Goal: Transaction & Acquisition: Purchase product/service

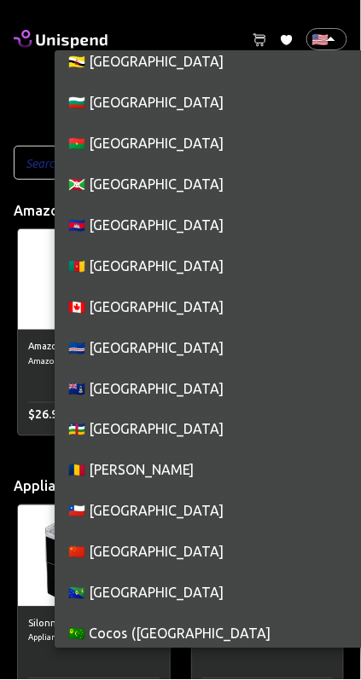
scroll to position [1318, 0]
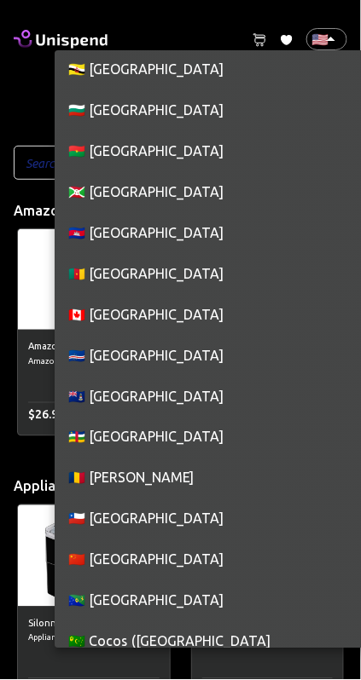
click at [168, 316] on li "🇨🇦 [GEOGRAPHIC_DATA]" at bounding box center [221, 314] width 333 height 41
type input "CA"
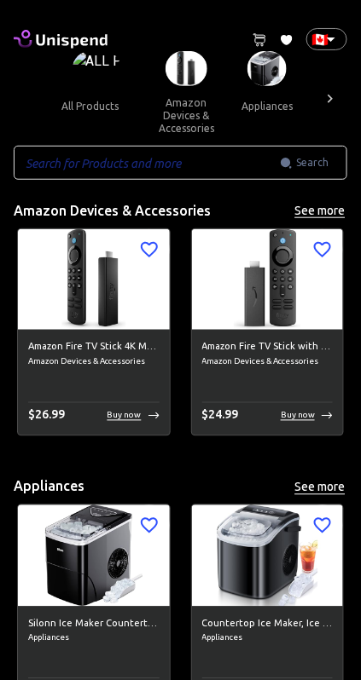
click at [269, 166] on input "text" at bounding box center [147, 163] width 266 height 34
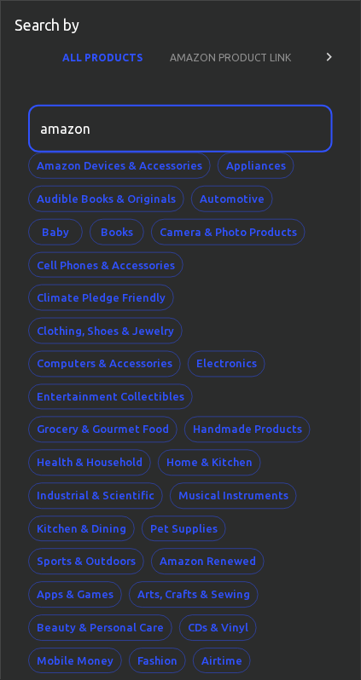
type input "amazon"
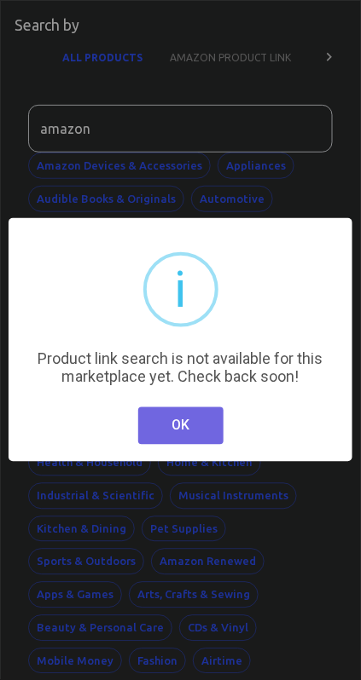
click at [203, 427] on button "OK" at bounding box center [180, 426] width 85 height 38
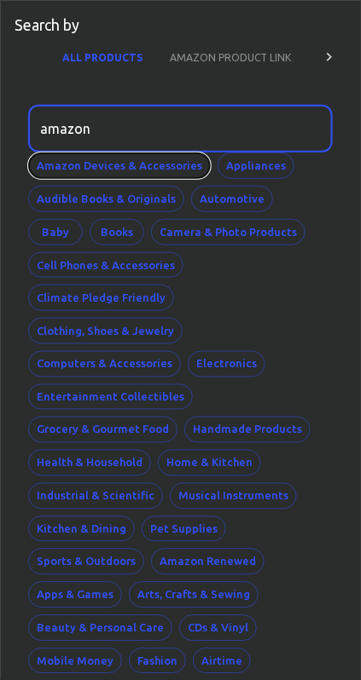
click at [164, 159] on button "Amazon Devices & Accessories" at bounding box center [119, 166] width 182 height 26
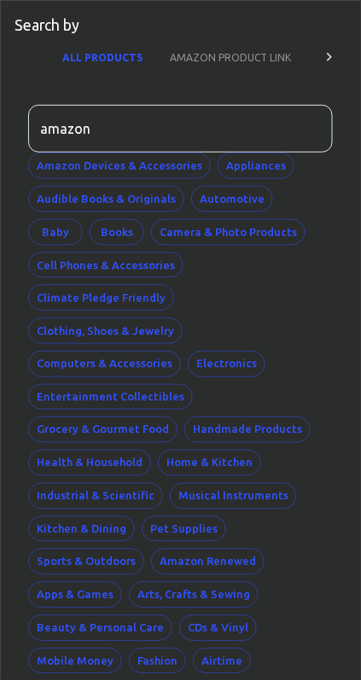
click at [262, 63] on button "AMAZON PRODUCT LINK" at bounding box center [230, 57] width 148 height 41
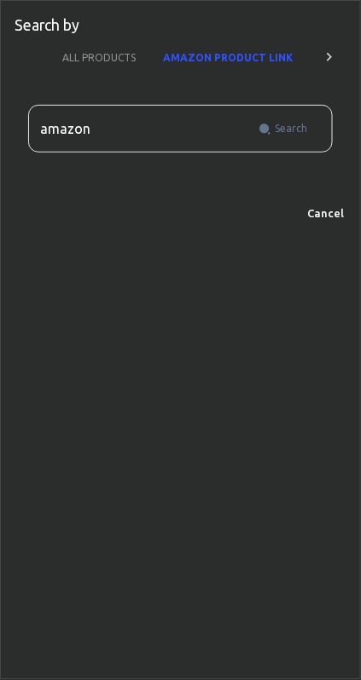
click at [342, 61] on div at bounding box center [329, 57] width 34 height 41
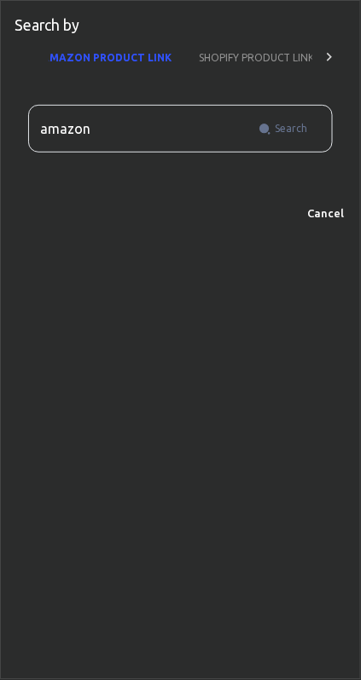
scroll to position [0, 128]
click at [42, 38] on div at bounding box center [31, 57] width 34 height 41
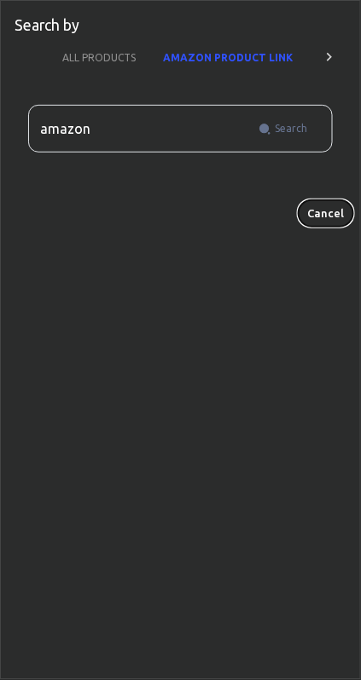
click at [334, 206] on button "Cancel" at bounding box center [325, 213] width 55 height 26
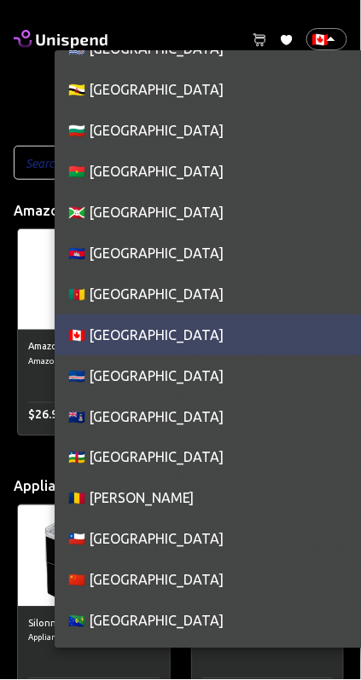
scroll to position [1296, 0]
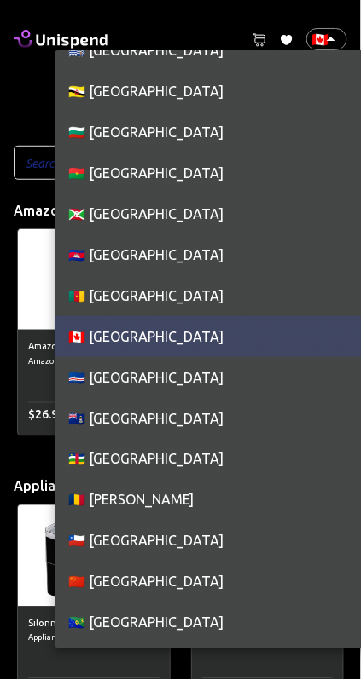
click at [181, 338] on li "🇨🇦 [GEOGRAPHIC_DATA]" at bounding box center [221, 336] width 333 height 41
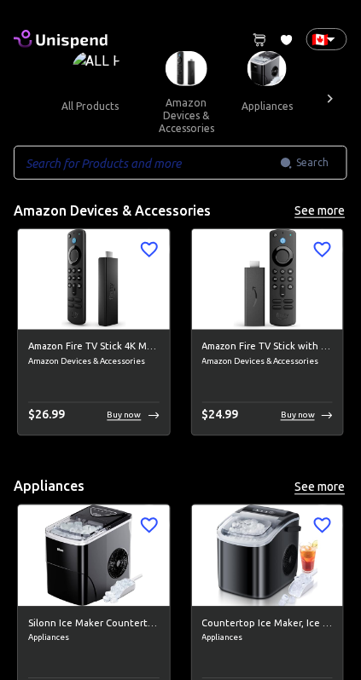
click at [321, 174] on div "​ Search ​" at bounding box center [180, 163] width 333 height 34
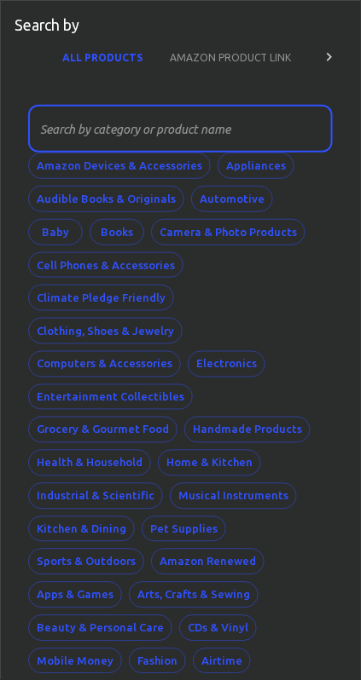
scroll to position [19, 0]
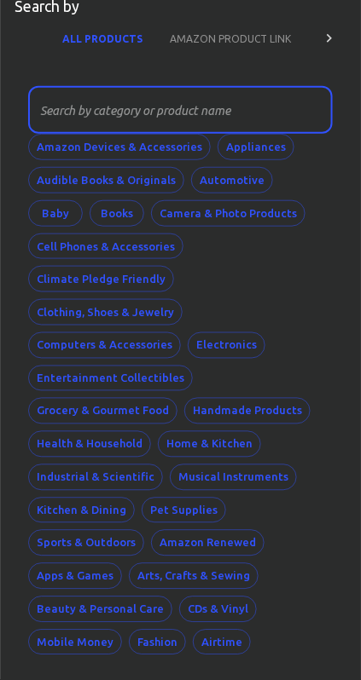
click at [336, 54] on div at bounding box center [329, 38] width 34 height 41
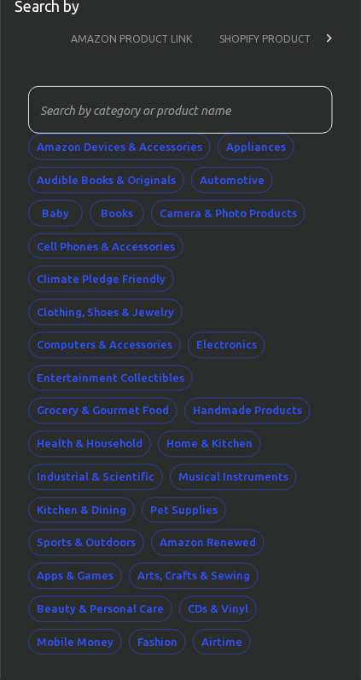
scroll to position [0, 125]
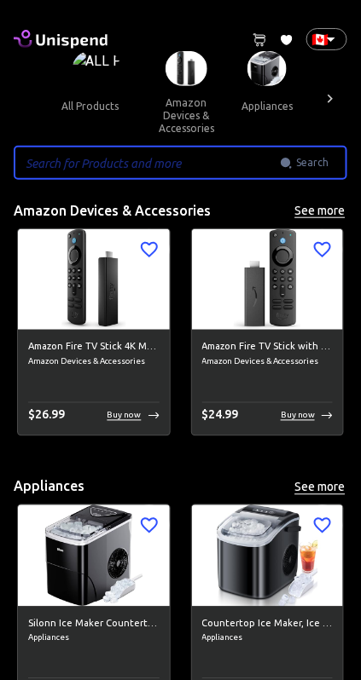
click at [38, 42] on icon at bounding box center [61, 39] width 94 height 24
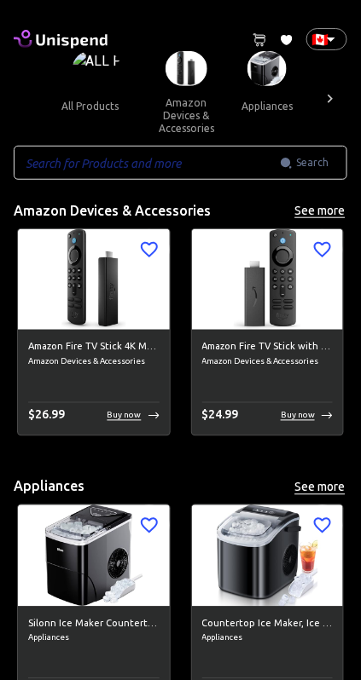
click at [33, 28] on icon at bounding box center [61, 39] width 94 height 24
click at [163, 161] on input "text" at bounding box center [147, 163] width 266 height 34
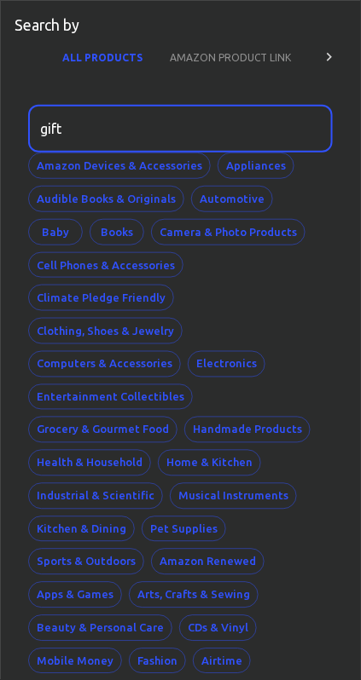
type input "gift"
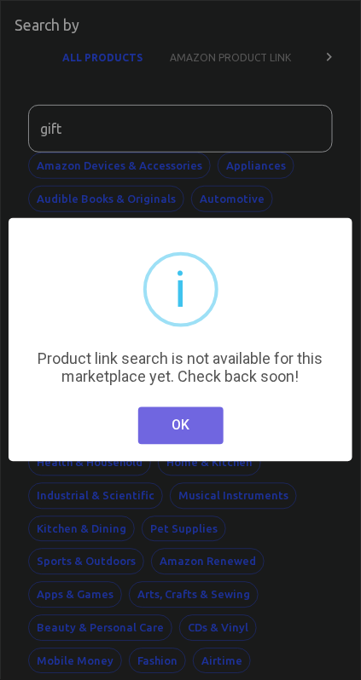
click at [189, 435] on button "OK" at bounding box center [180, 426] width 85 height 38
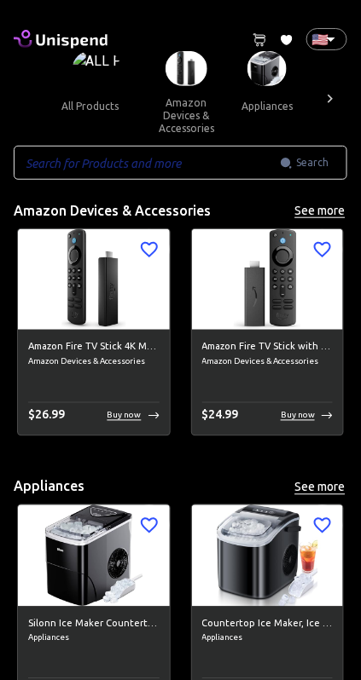
click at [326, 52] on div at bounding box center [330, 98] width 34 height 95
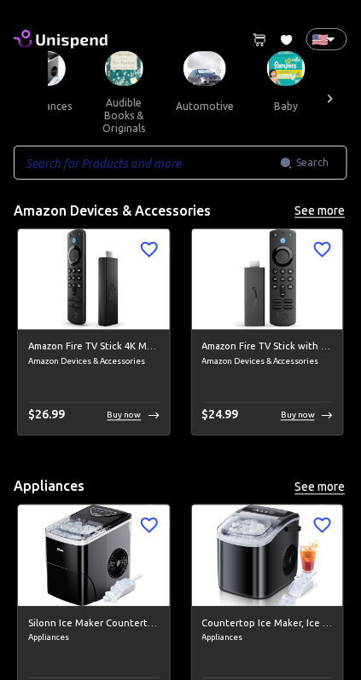
scroll to position [0, 254]
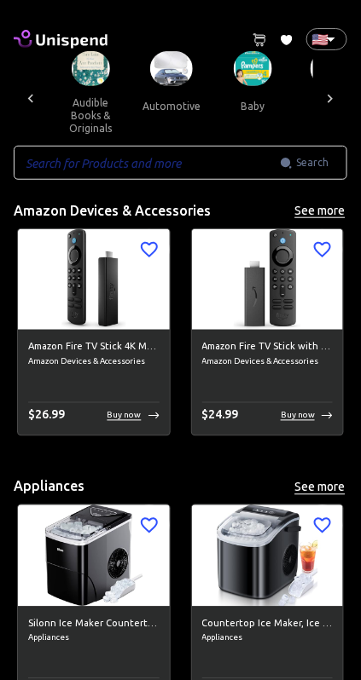
click at [337, 52] on div at bounding box center [330, 98] width 34 height 95
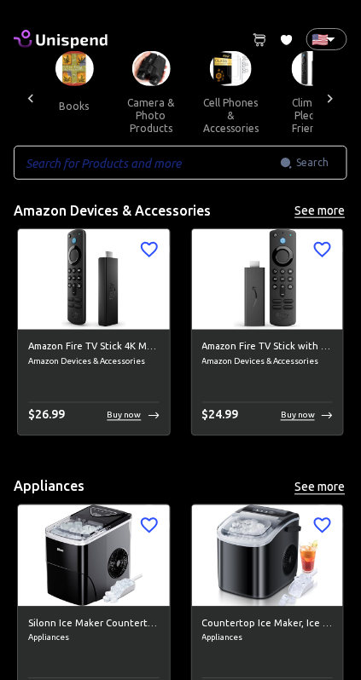
click at [327, 51] on div at bounding box center [330, 98] width 34 height 95
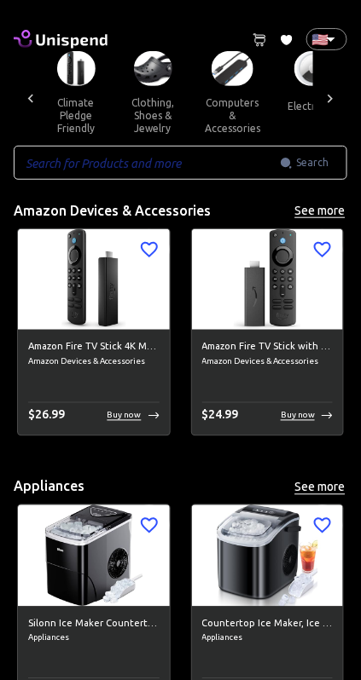
scroll to position [0, 764]
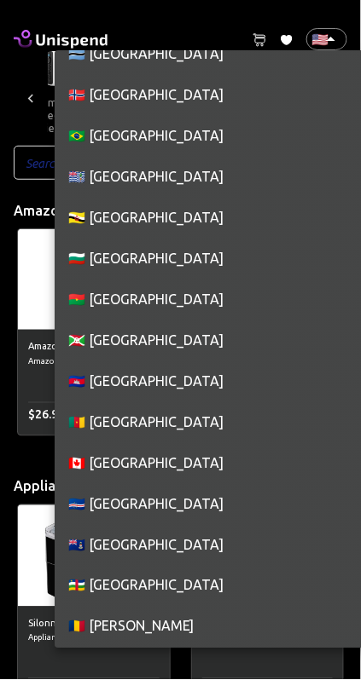
scroll to position [1202, 0]
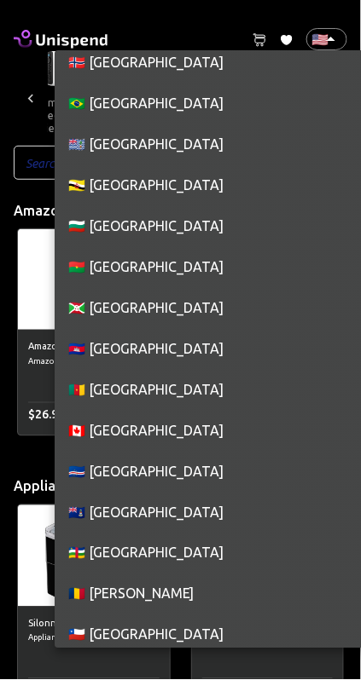
click at [158, 437] on li "🇨🇦 [GEOGRAPHIC_DATA]" at bounding box center [221, 430] width 333 height 41
type input "CA"
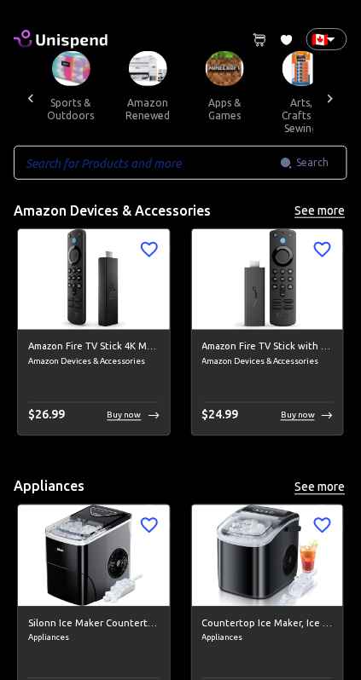
scroll to position [0, 1787]
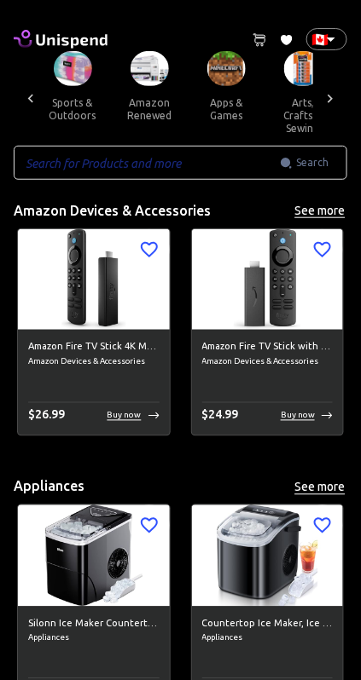
click at [219, 88] on button "apps & games" at bounding box center [226, 109] width 77 height 46
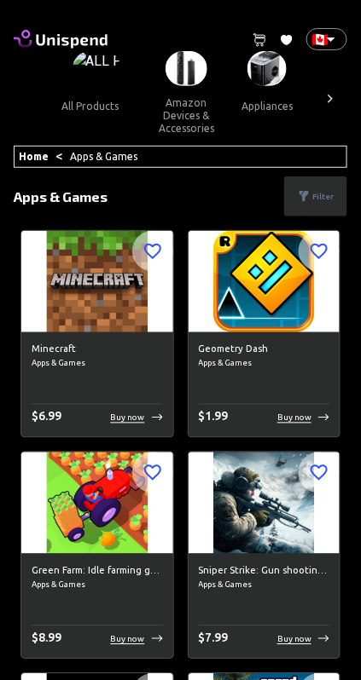
click at [188, 97] on button "amazon devices & accessories" at bounding box center [186, 115] width 83 height 59
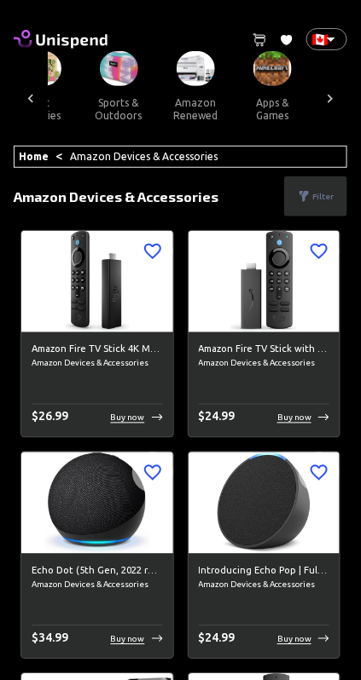
scroll to position [0, 1759]
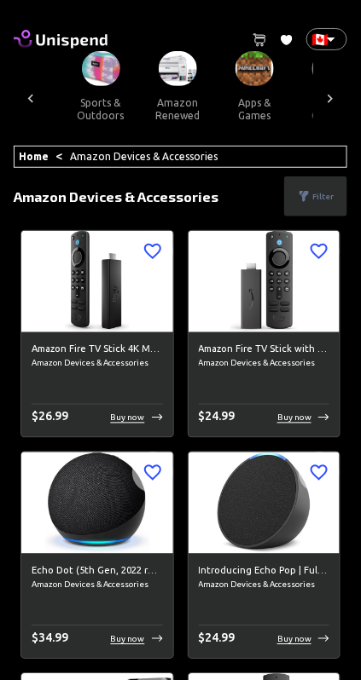
click at [88, 114] on button "sports & outdoors" at bounding box center [100, 109] width 77 height 46
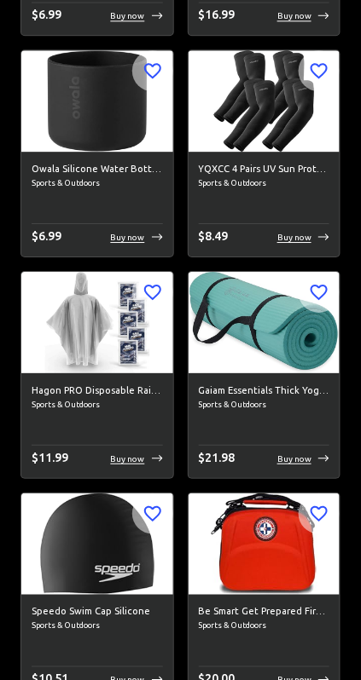
scroll to position [8873, 0]
